Goal: Task Accomplishment & Management: Complete application form

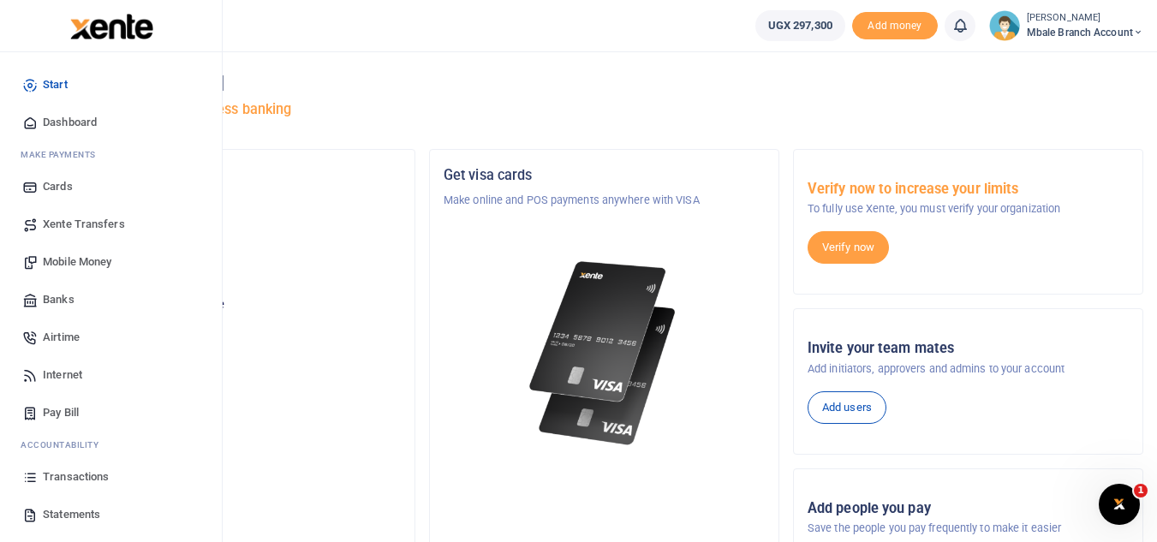
click at [75, 266] on span "Mobile Money" at bounding box center [77, 262] width 69 height 17
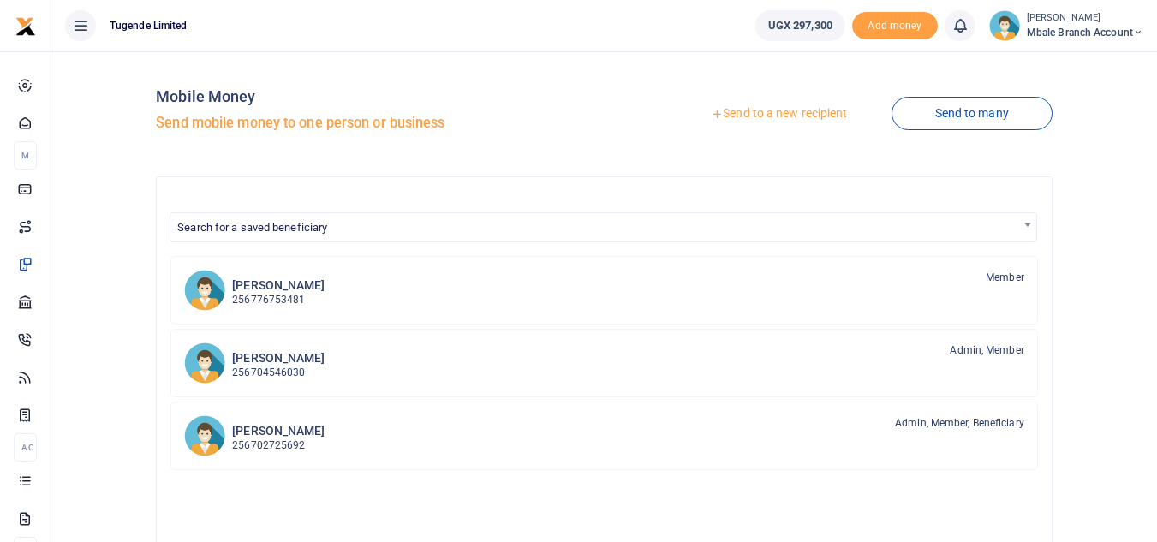
click at [770, 111] on link "Send to a new recipient" at bounding box center [779, 114] width 224 height 31
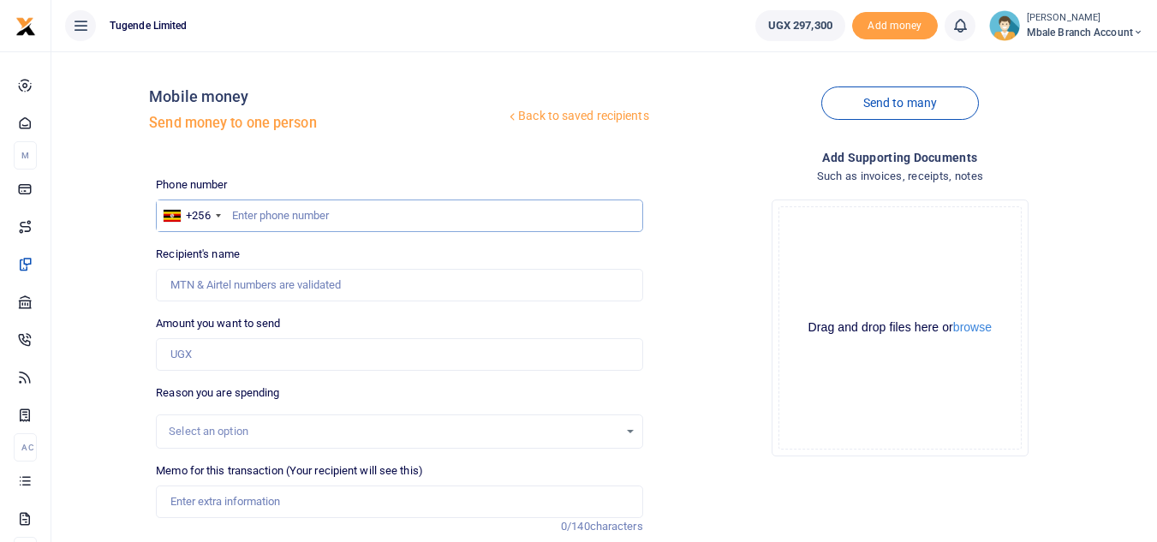
click at [275, 213] on input "text" at bounding box center [399, 216] width 487 height 33
type input "755018769"
type input "Moses Murekure"
type input "755018769"
click at [244, 355] on input "Amount you want to send" at bounding box center [399, 354] width 487 height 33
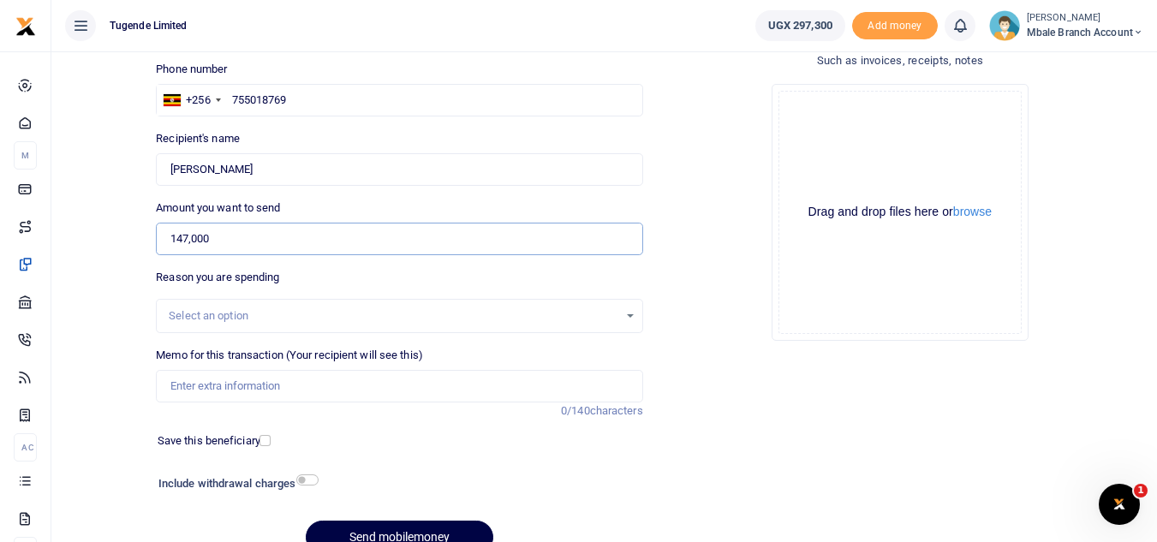
scroll to position [119, 0]
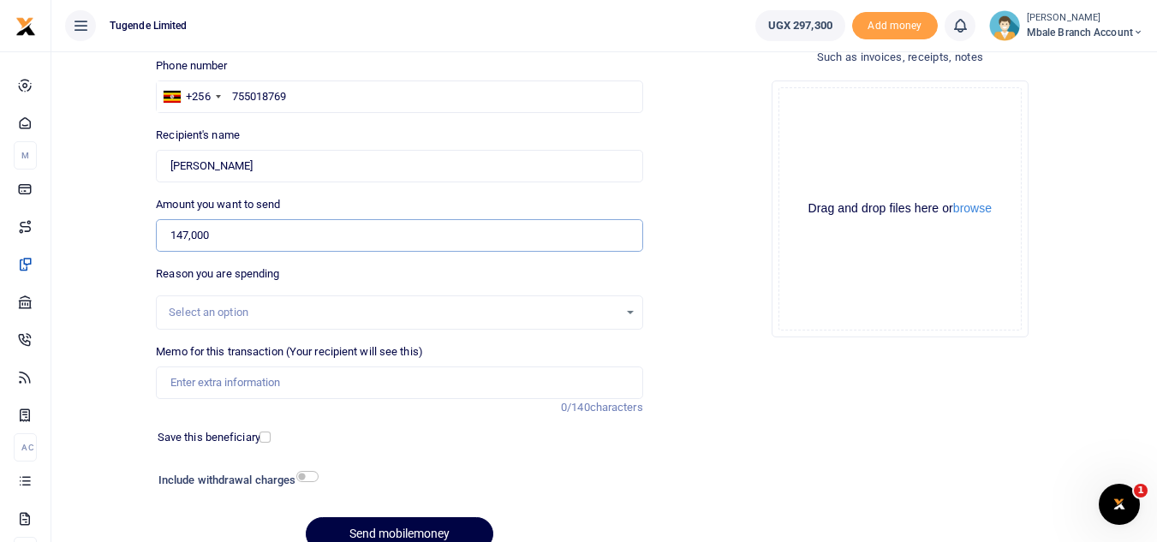
type input "147,000"
click at [602, 315] on div "Select an option" at bounding box center [393, 312] width 449 height 17
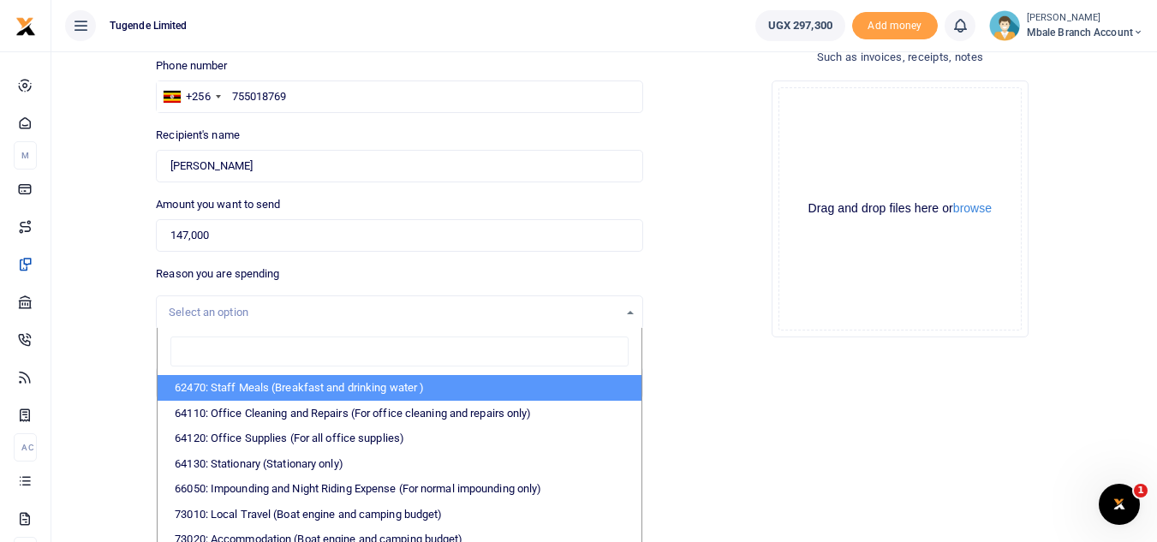
click at [299, 386] on li "62470: Staff Meals (Breakfast and drinking water )" at bounding box center [399, 388] width 483 height 26
select select "23"
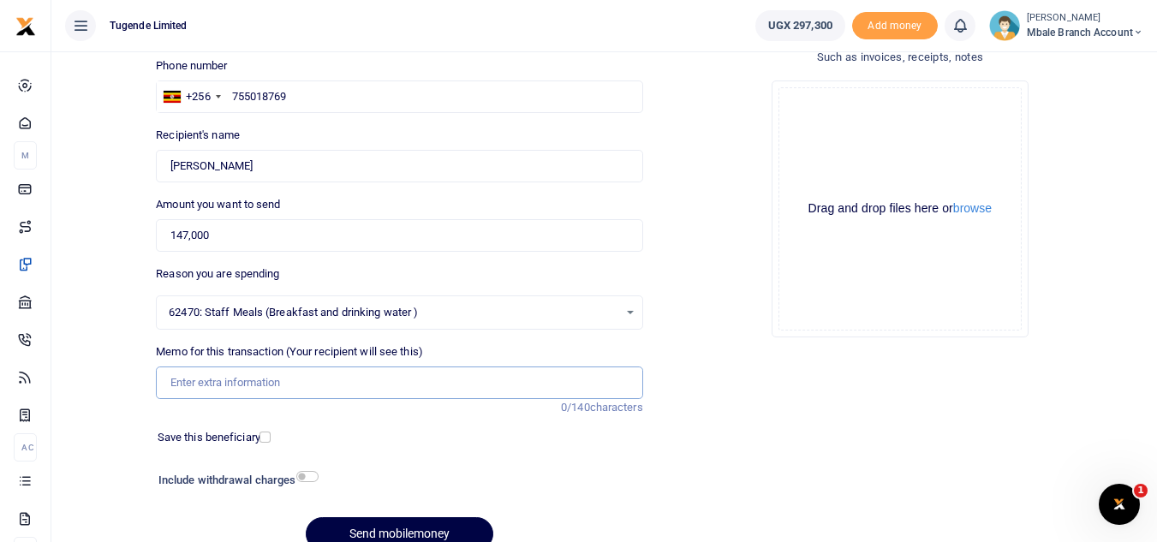
click at [266, 386] on input "Memo for this transaction (Your recipient will see this)" at bounding box center [399, 383] width 487 height 33
paste input "TLUG-016752"
click at [200, 387] on input "TLUG-016752" at bounding box center [399, 383] width 487 height 33
type input "TLUG016752"
click at [360, 528] on button "Send mobilemoney" at bounding box center [400, 533] width 188 height 33
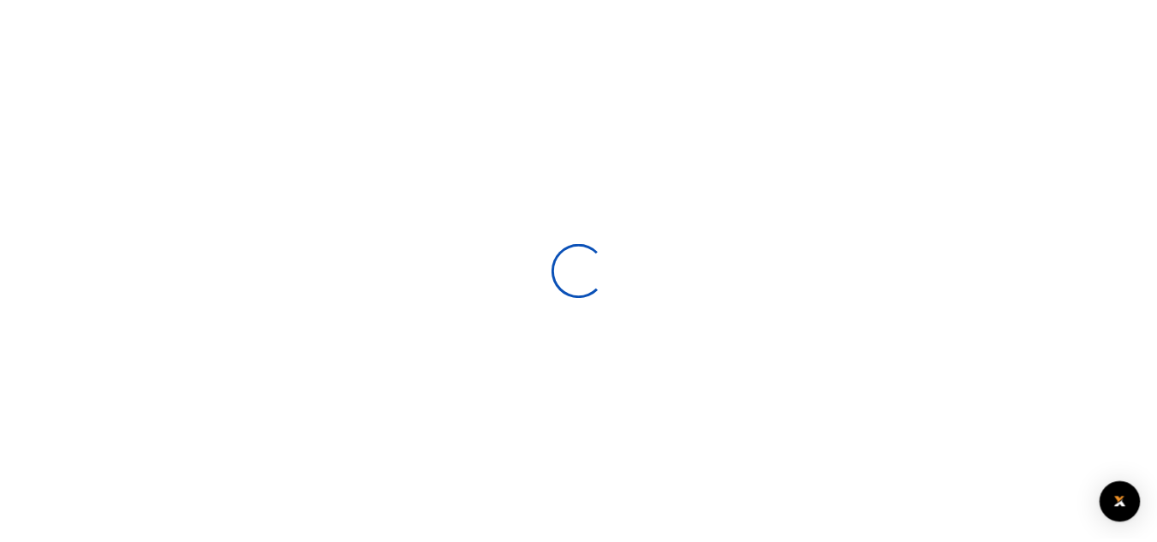
scroll to position [119, 0]
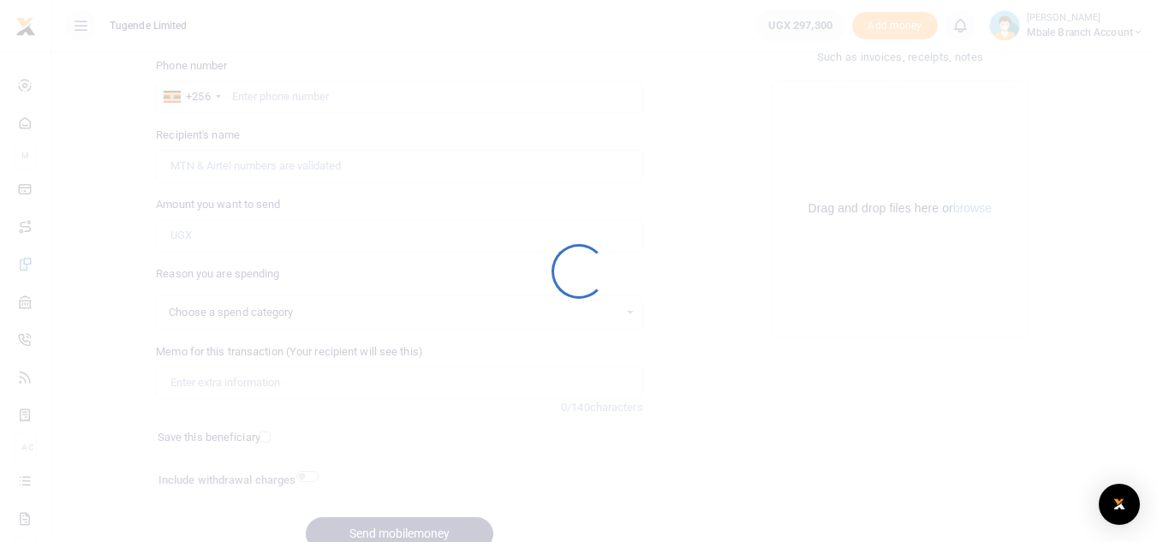
select select
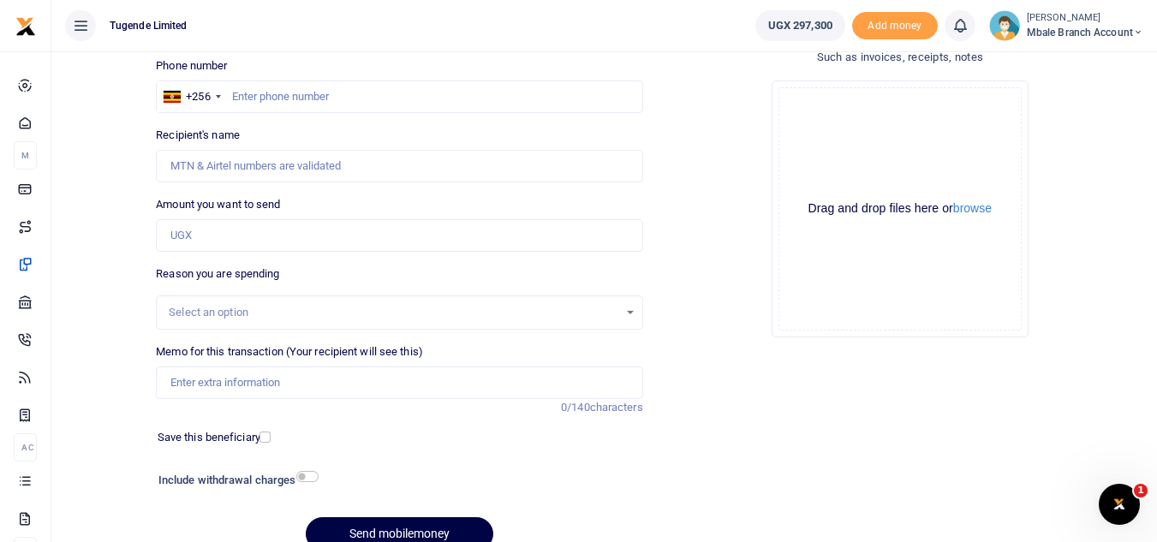
scroll to position [0, 0]
click at [302, 96] on input "text" at bounding box center [399, 97] width 487 height 33
type input "782424462"
type input "[PERSON_NAME][DEMOGRAPHIC_DATA]"
type input "782424462"
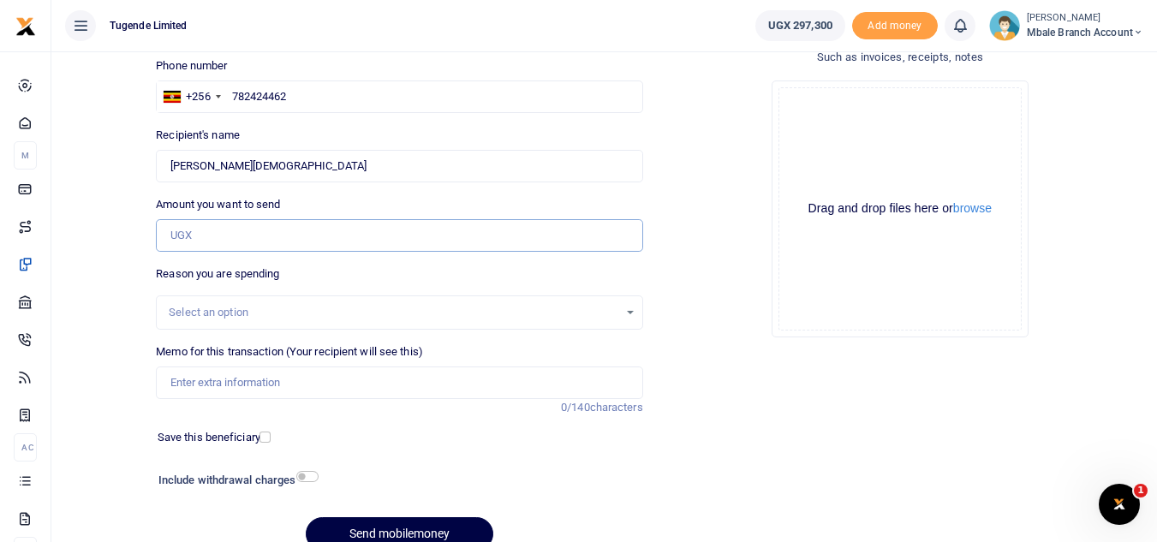
click at [240, 231] on input "Amount you want to send" at bounding box center [399, 235] width 487 height 33
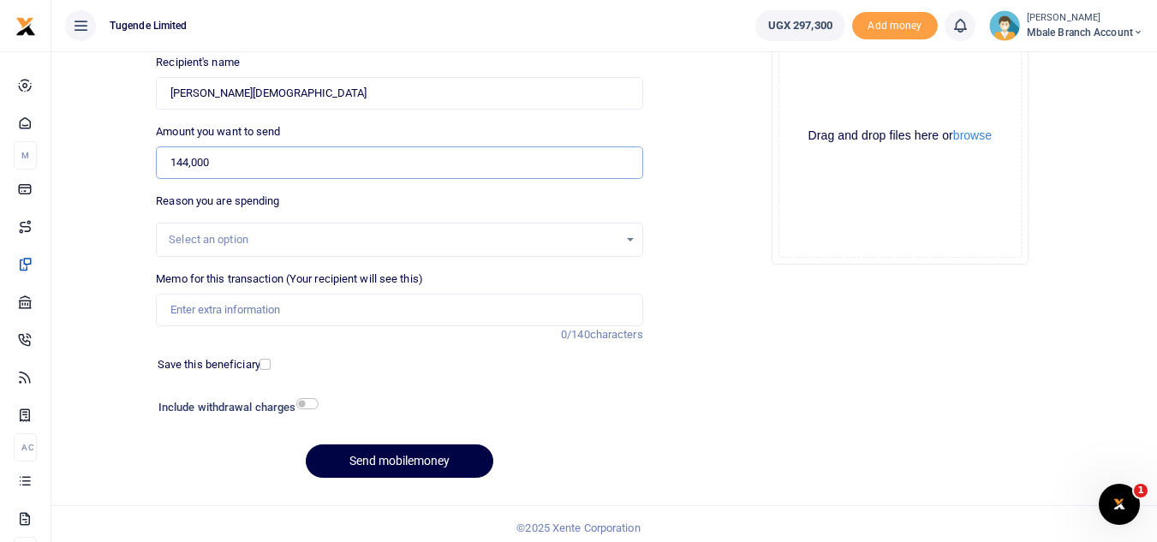
scroll to position [200, 0]
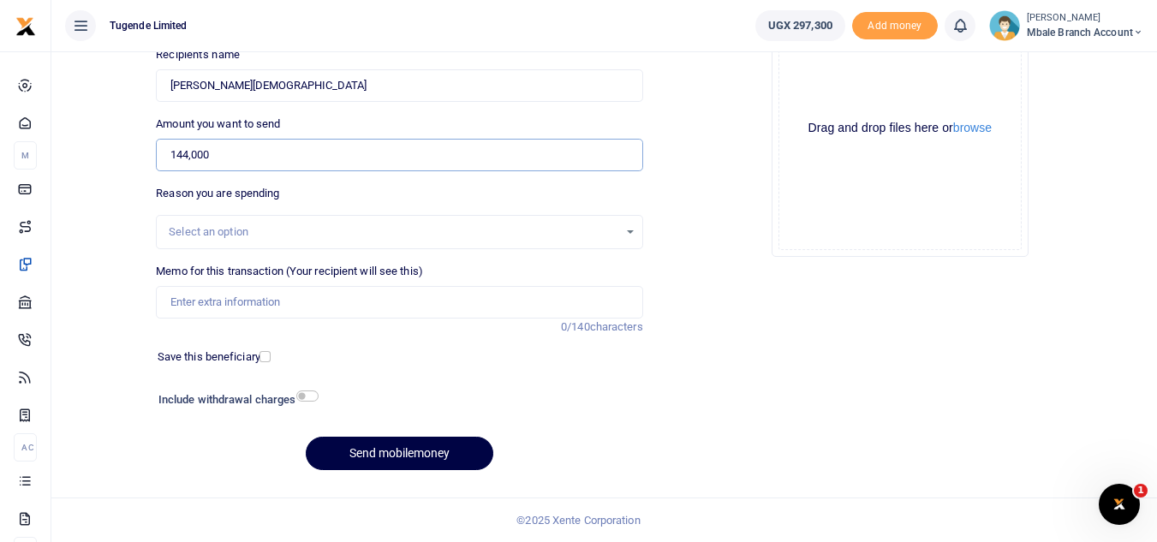
type input "144,000"
click at [367, 229] on div "Select an option" at bounding box center [393, 232] width 449 height 17
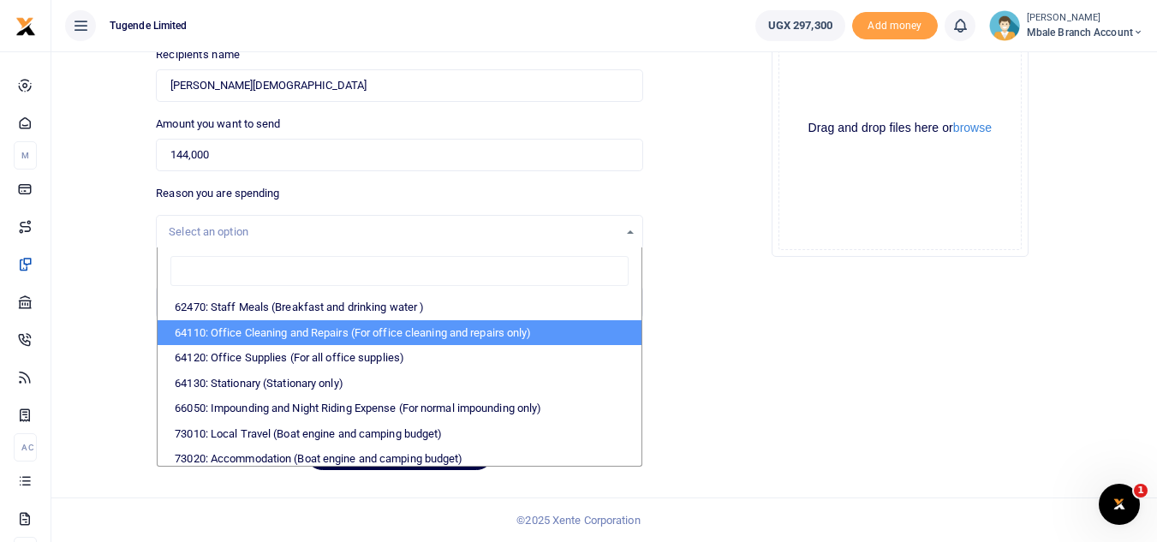
click at [313, 326] on li "64110: Office Cleaning and Repairs (For office cleaning and repairs only)" at bounding box center [399, 333] width 483 height 26
select select "24"
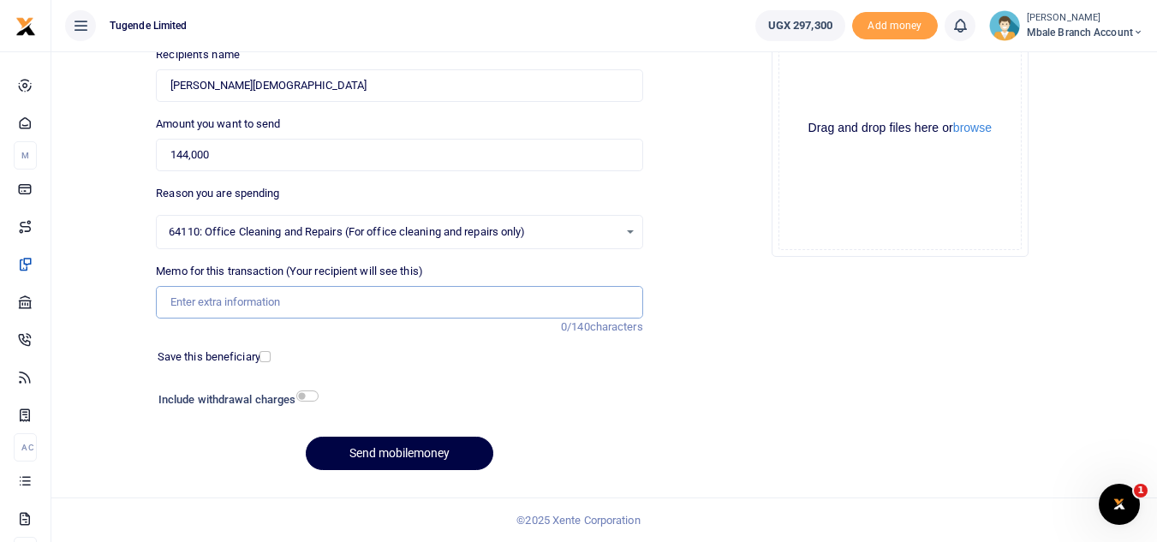
click at [204, 308] on input "Memo for this transaction (Your recipient will see this)" at bounding box center [399, 302] width 487 height 33
paste input "TLUG-016751"
click at [201, 299] on input "TLUG-016751" at bounding box center [399, 302] width 487 height 33
type input "TLUG016751"
click at [386, 454] on button "Send mobilemoney" at bounding box center [400, 453] width 188 height 33
